Goal: Information Seeking & Learning: Learn about a topic

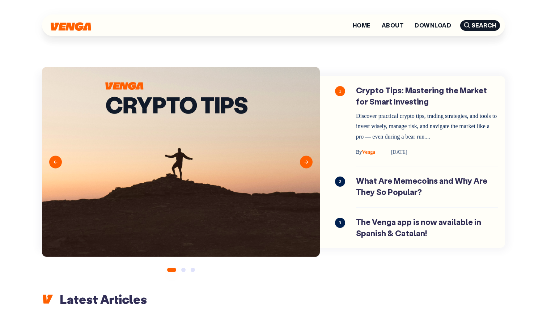
click at [411, 77] on div "1 Crypto Tips: Mastering the Market for Smart Investing Discover practical cryp…" at bounding box center [412, 162] width 185 height 172
click at [406, 87] on link "Crypto Tips: Mastering the Market for Smart Investing" at bounding box center [427, 121] width 142 height 72
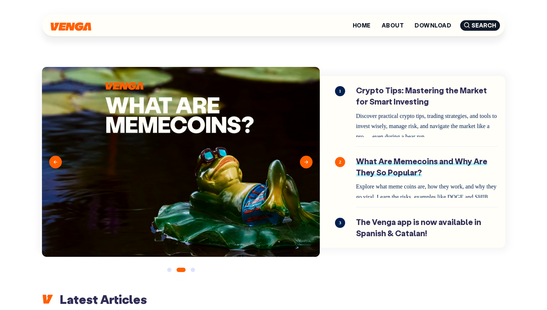
click at [396, 192] on link "What Are Memecoins and Why Are They So Popular?" at bounding box center [427, 177] width 142 height 42
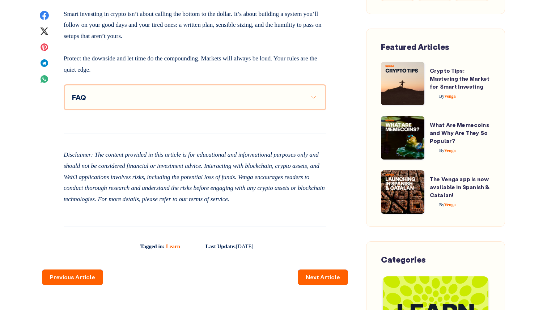
scroll to position [4395, 0]
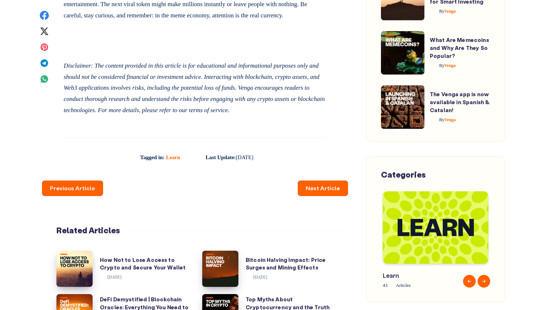
scroll to position [3217, 0]
